Goal: Information Seeking & Learning: Learn about a topic

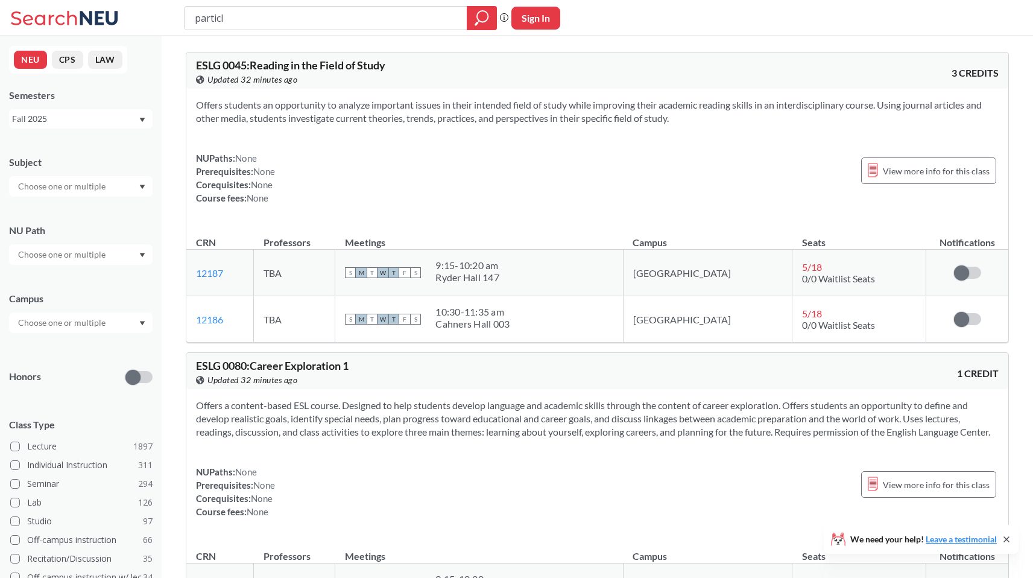
type input "particle"
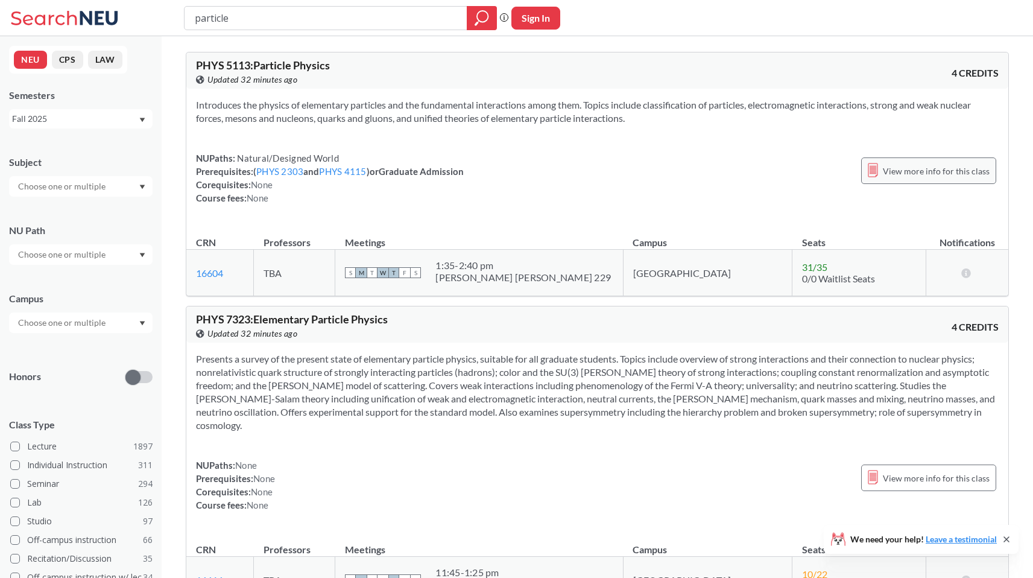
click at [946, 173] on span "View more info for this class" at bounding box center [936, 170] width 107 height 15
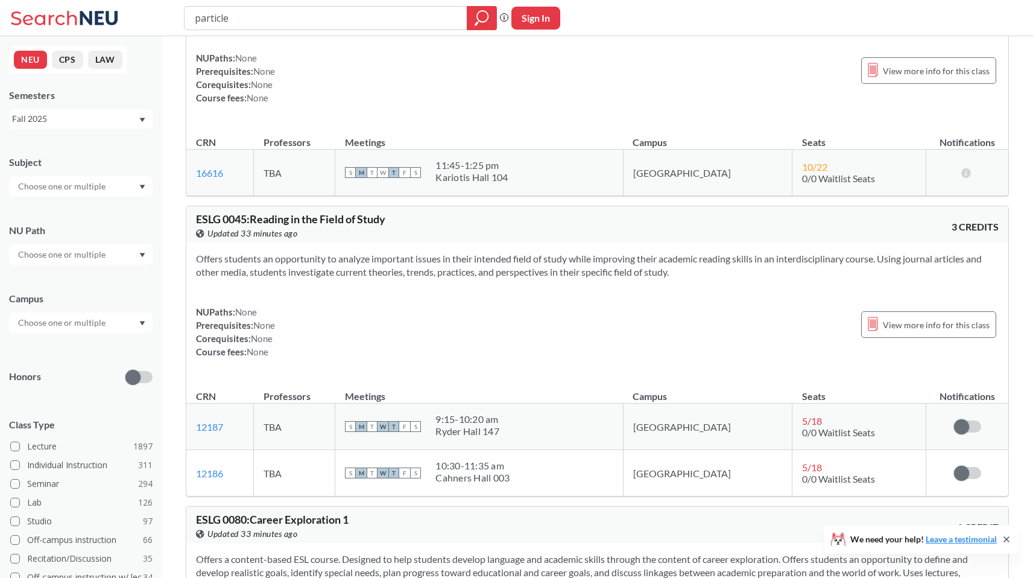
scroll to position [414, 0]
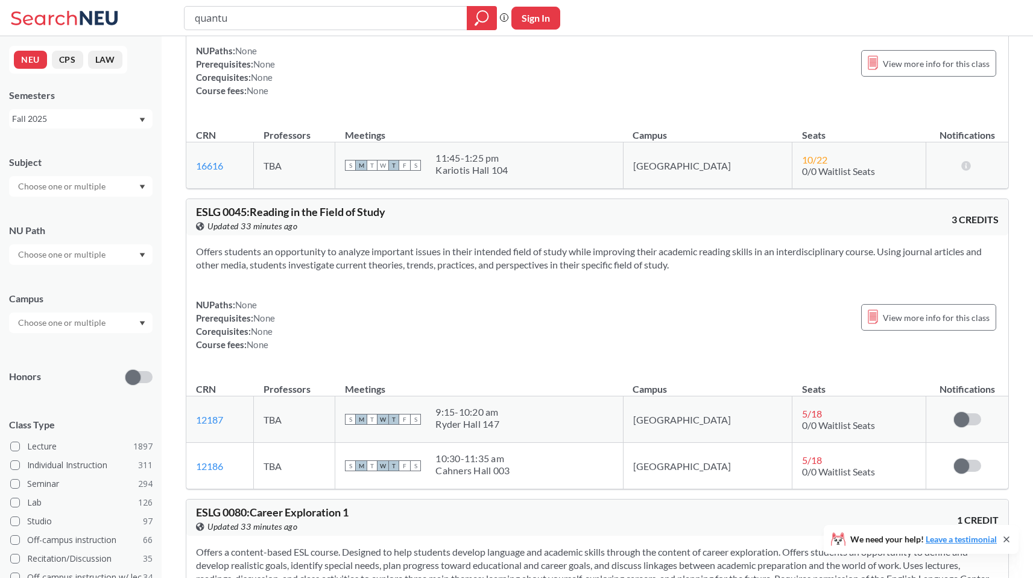
type input "quantum"
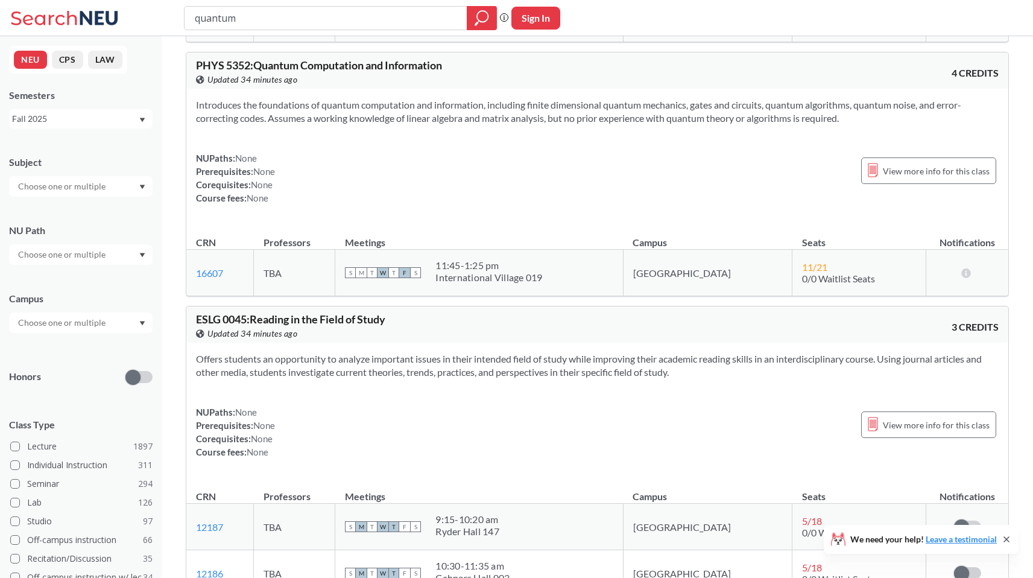
scroll to position [1842, 0]
